Goal: Transaction & Acquisition: Obtain resource

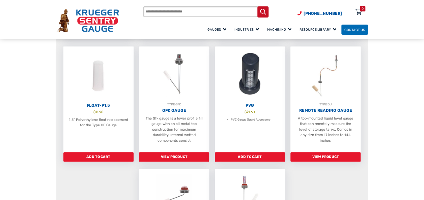
scroll to position [270, 0]
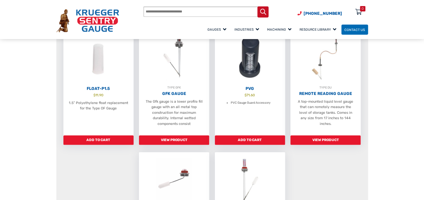
scroll to position [270, 0]
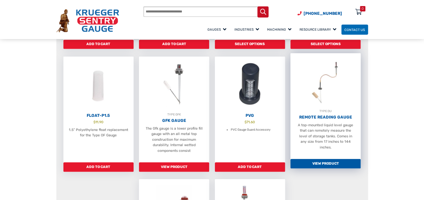
click at [335, 118] on h2 "Remote Reading Gauge" at bounding box center [325, 117] width 70 height 5
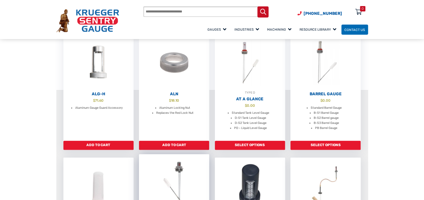
scroll to position [135, 0]
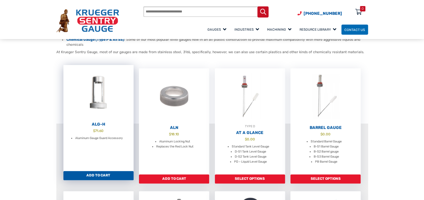
click at [102, 111] on img at bounding box center [98, 93] width 70 height 56
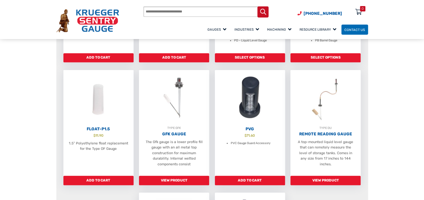
scroll to position [236, 0]
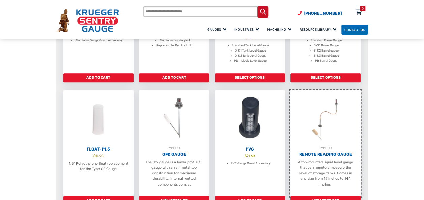
click at [328, 138] on img at bounding box center [325, 118] width 70 height 56
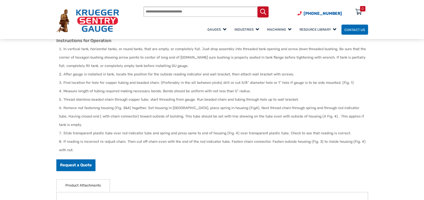
scroll to position [270, 0]
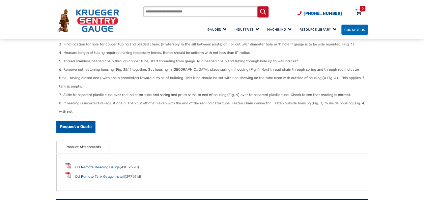
click at [87, 121] on link "Request a Quote" at bounding box center [75, 126] width 39 height 11
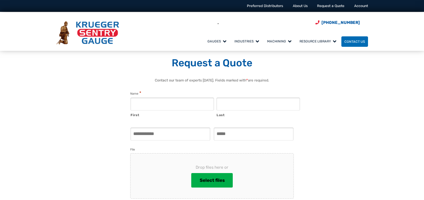
select select "**********"
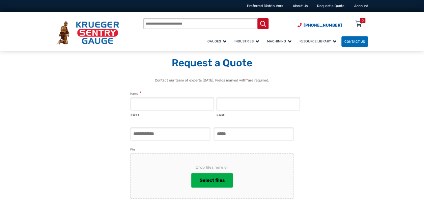
click at [366, 124] on div "**********" at bounding box center [212, 190] width 312 height 224
